Goal: Task Accomplishment & Management: Use online tool/utility

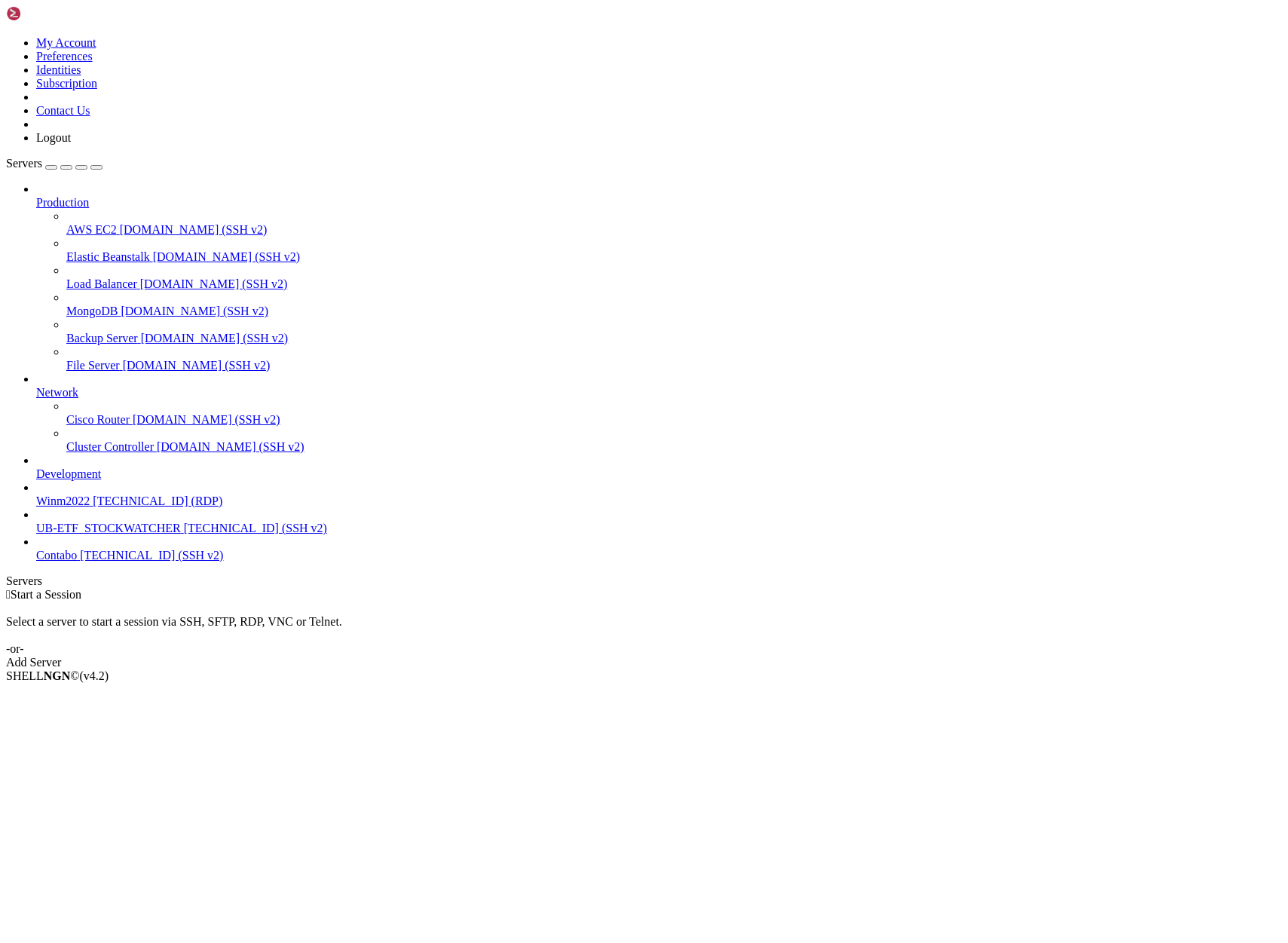
click at [77, 561] on span "Contabo" at bounding box center [56, 555] width 41 height 13
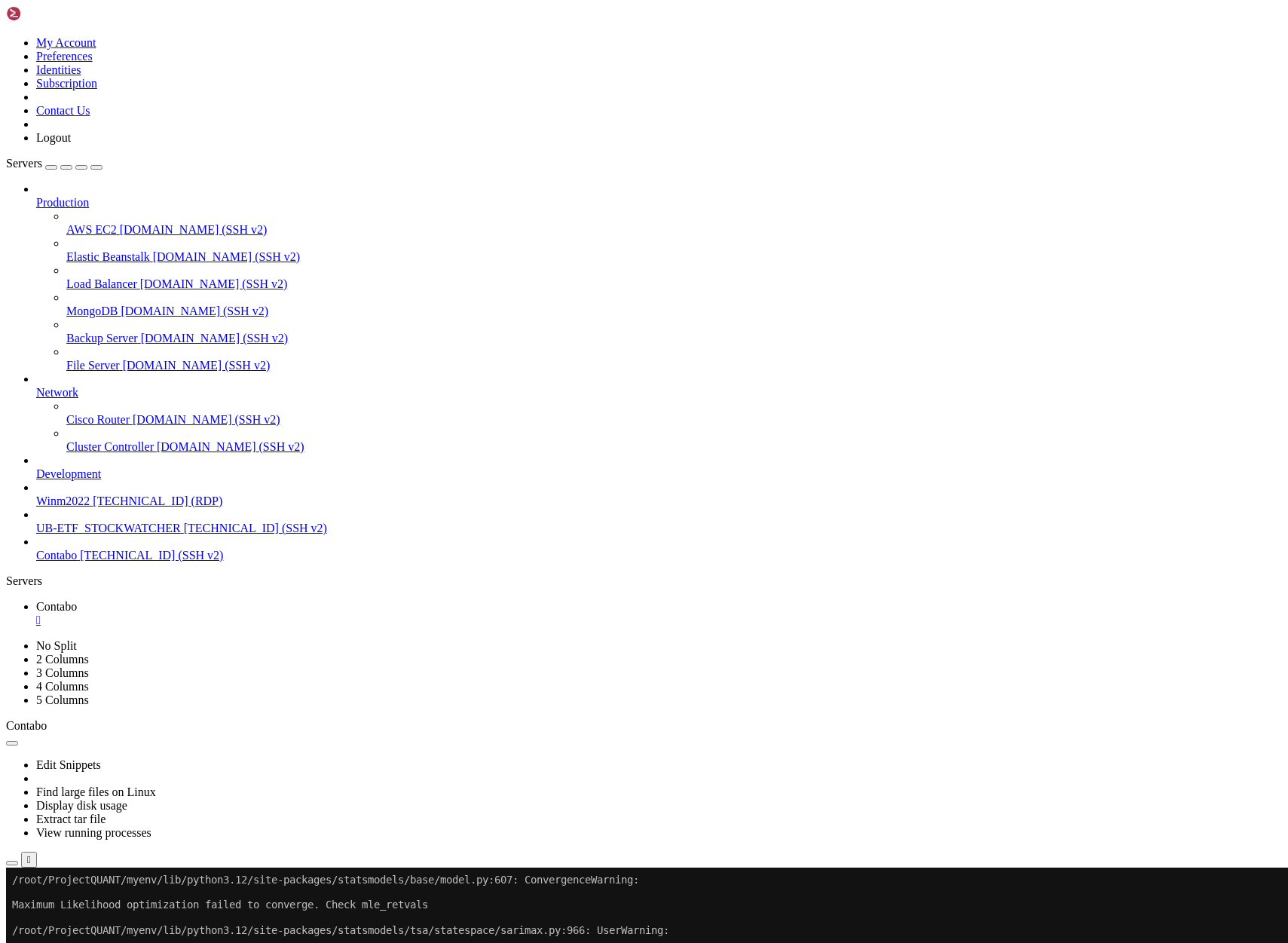
click at [82, 561] on span "[TECHNICAL_ID] (SSH v2)" at bounding box center [151, 555] width 143 height 13
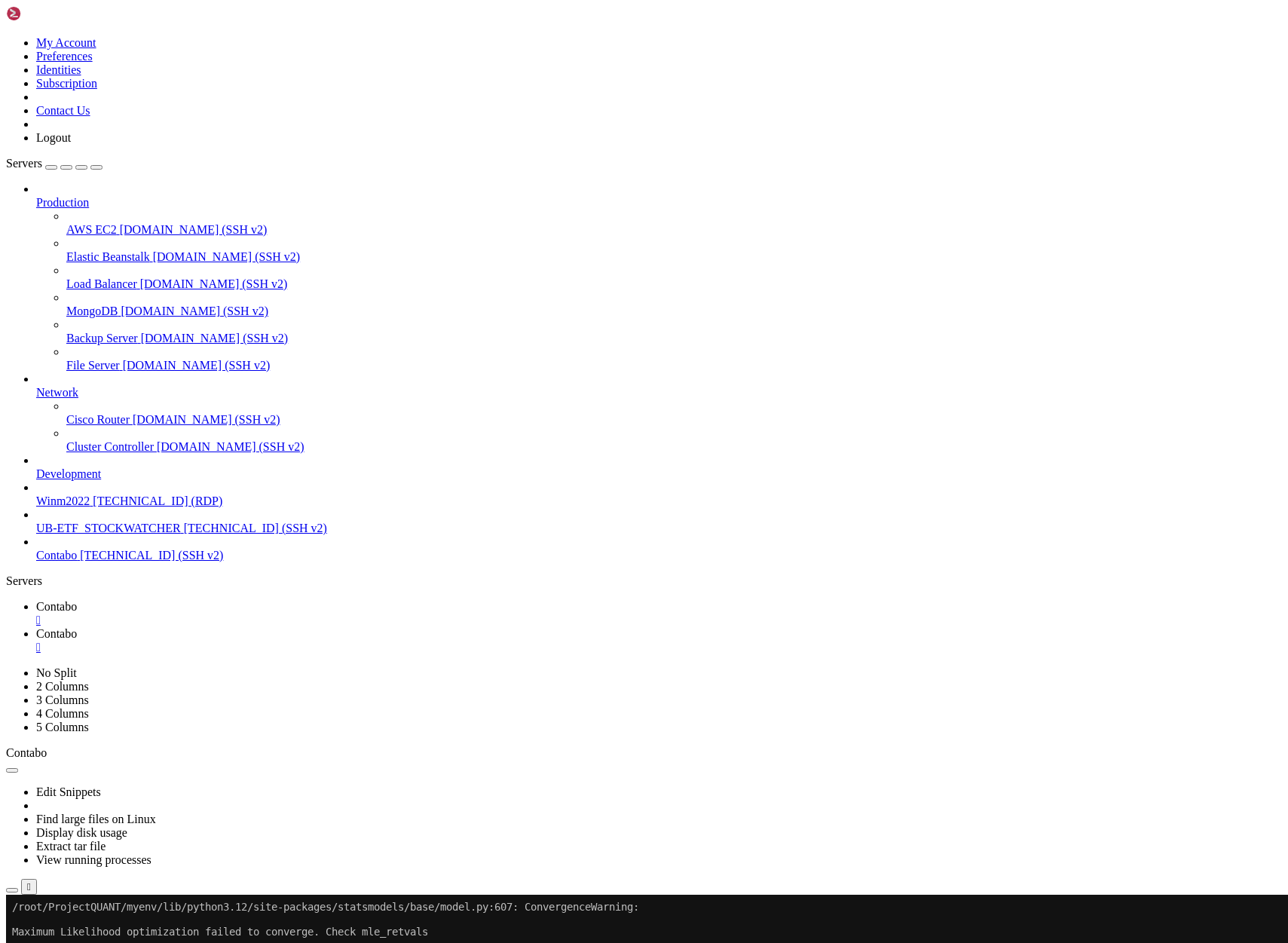
click at [58, 561] on span "Contabo" at bounding box center [56, 555] width 41 height 13
click at [59, 561] on span "Contabo" at bounding box center [56, 555] width 41 height 13
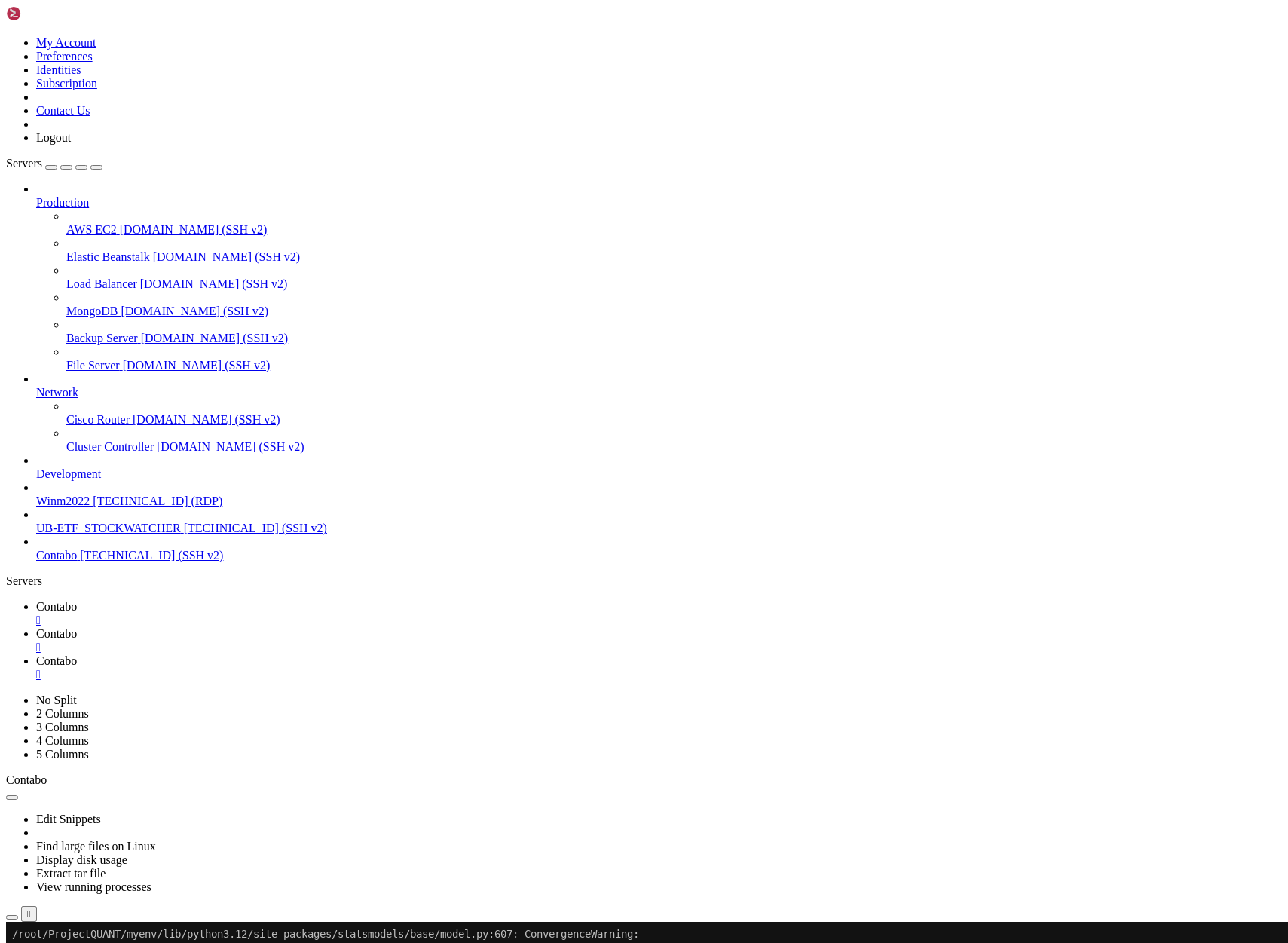
click at [459, 668] on div "" at bounding box center [659, 674] width 1246 height 14
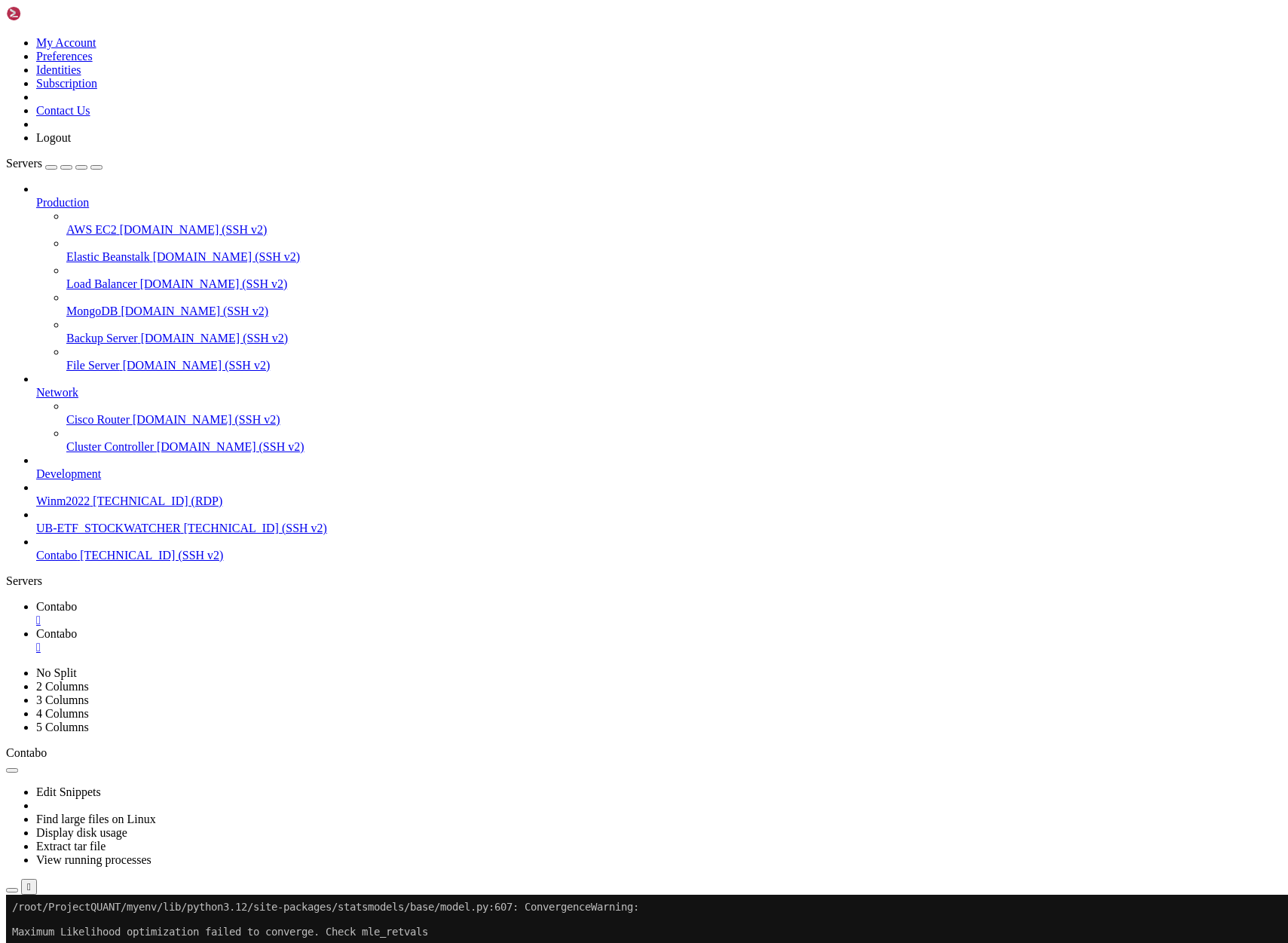
click at [325, 627] on link "Contabo " at bounding box center [659, 640] width 1246 height 27
click at [77, 600] on span "Contabo" at bounding box center [56, 606] width 41 height 13
click at [66, 937] on button "Reconnect" at bounding box center [36, 945] width 60 height 16
click at [77, 627] on span "Contabo" at bounding box center [56, 633] width 41 height 13
drag, startPoint x: 720, startPoint y: 238, endPoint x: 534, endPoint y: 163, distance: 200.6
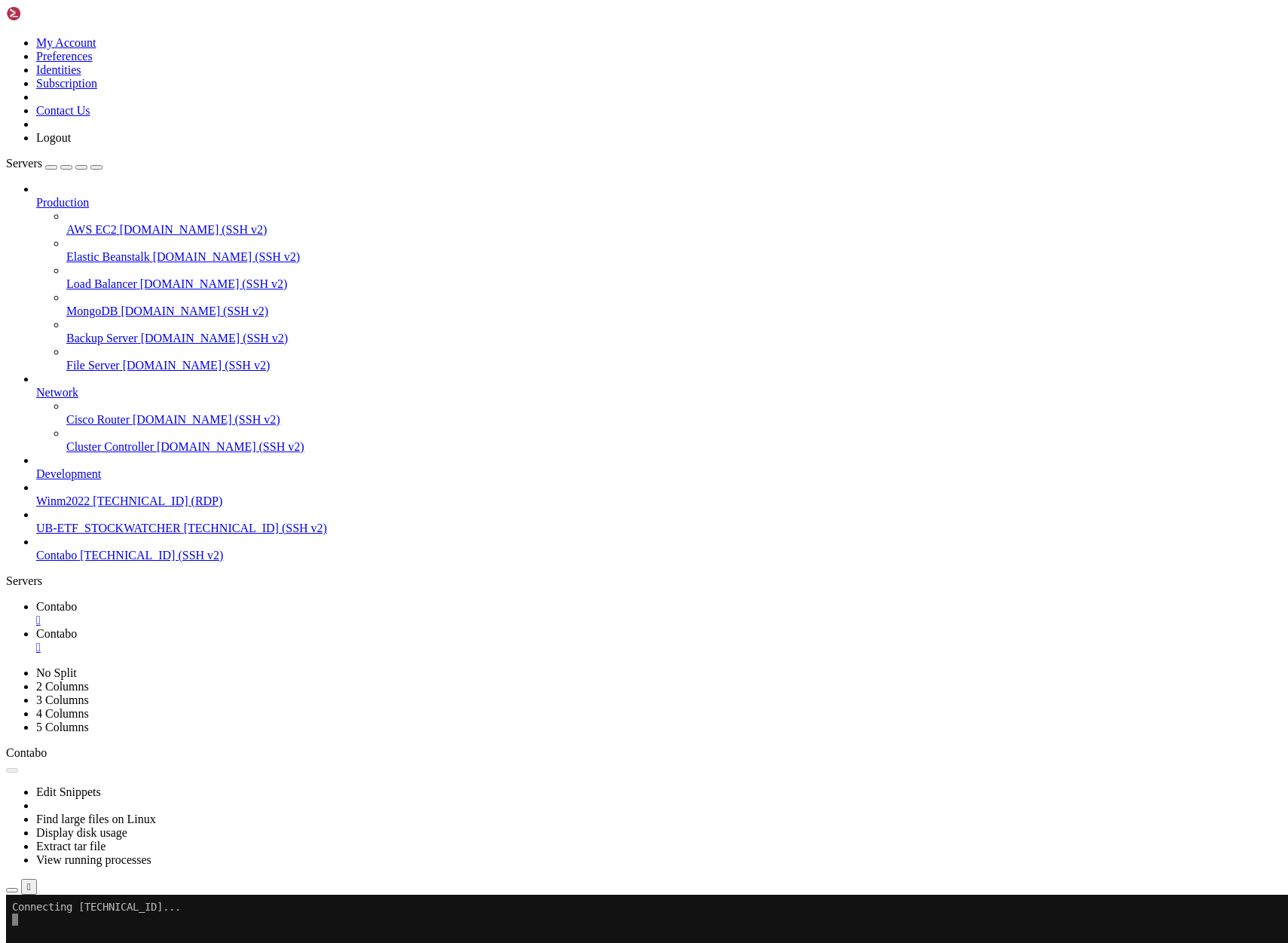
click at [77, 600] on span "Contabo" at bounding box center [56, 606] width 41 height 13
click at [77, 627] on span "Contabo" at bounding box center [56, 633] width 41 height 13
